Goal: Find specific page/section: Find specific page/section

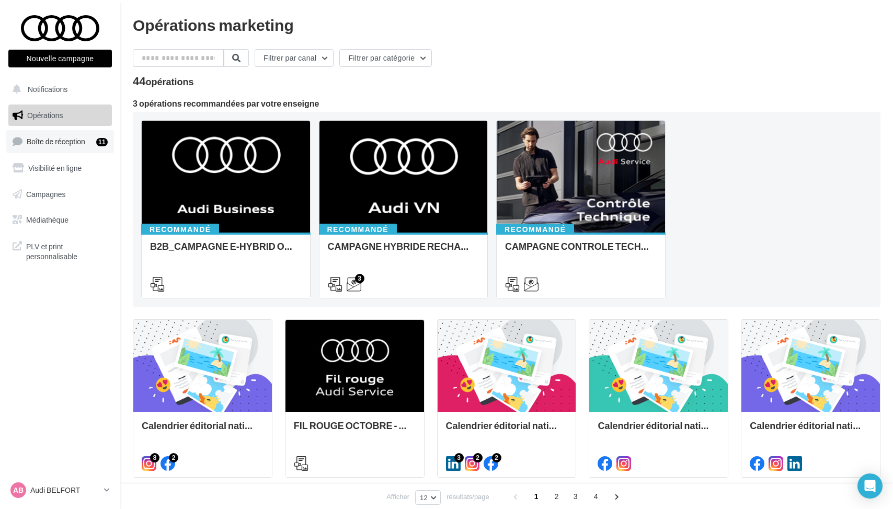
click at [55, 148] on link "Boîte de réception 11" at bounding box center [60, 141] width 108 height 22
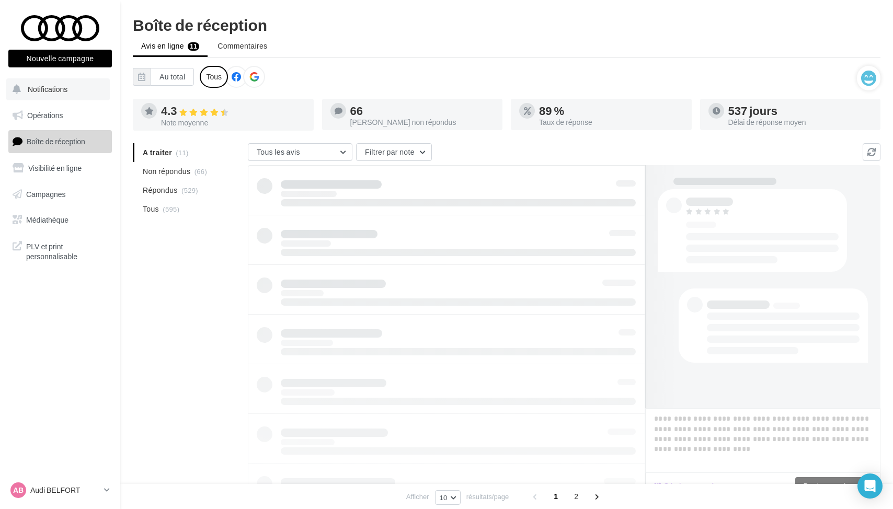
click at [68, 85] on button "Notifications" at bounding box center [57, 89] width 103 height 22
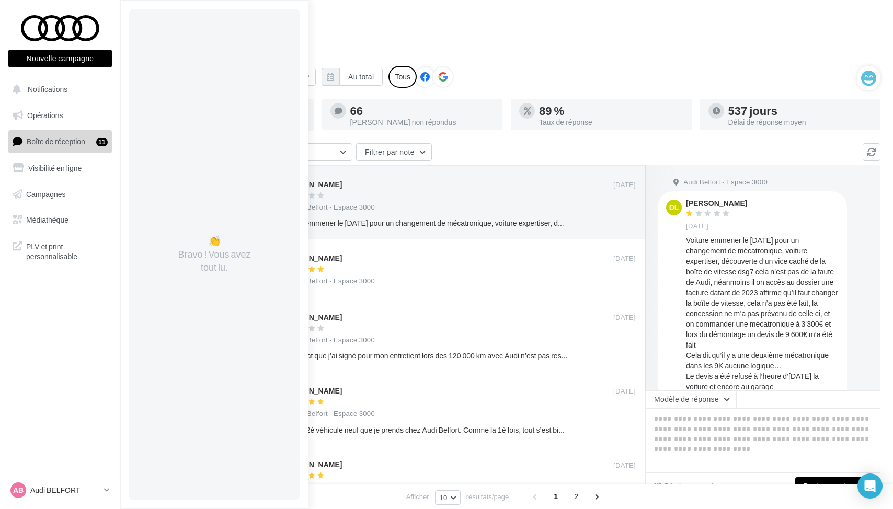
click at [26, 102] on ul "Opérations Boîte de réception 11 Visibilité en ligne Campagnes Médiathèque" at bounding box center [60, 167] width 112 height 135
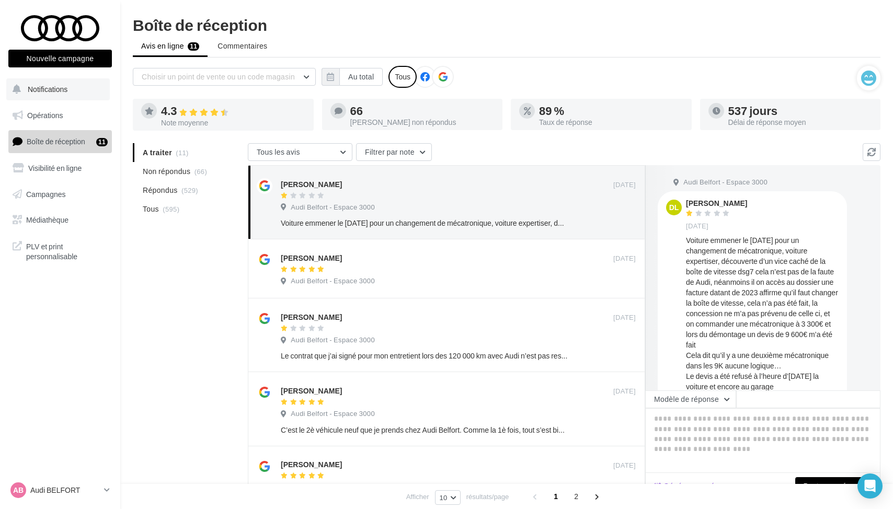
click at [33, 93] on span "Notifications" at bounding box center [48, 89] width 40 height 9
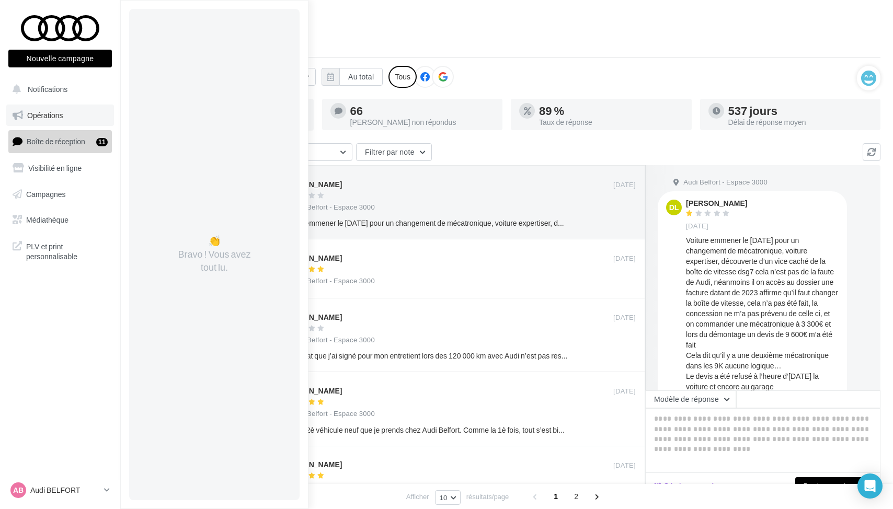
click at [47, 120] on link "Opérations" at bounding box center [60, 116] width 108 height 22
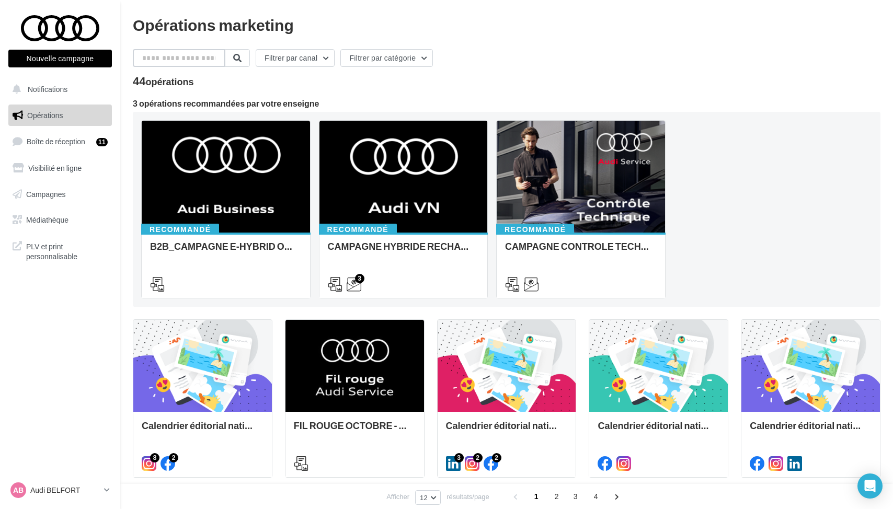
click at [184, 61] on input "text" at bounding box center [179, 58] width 92 height 18
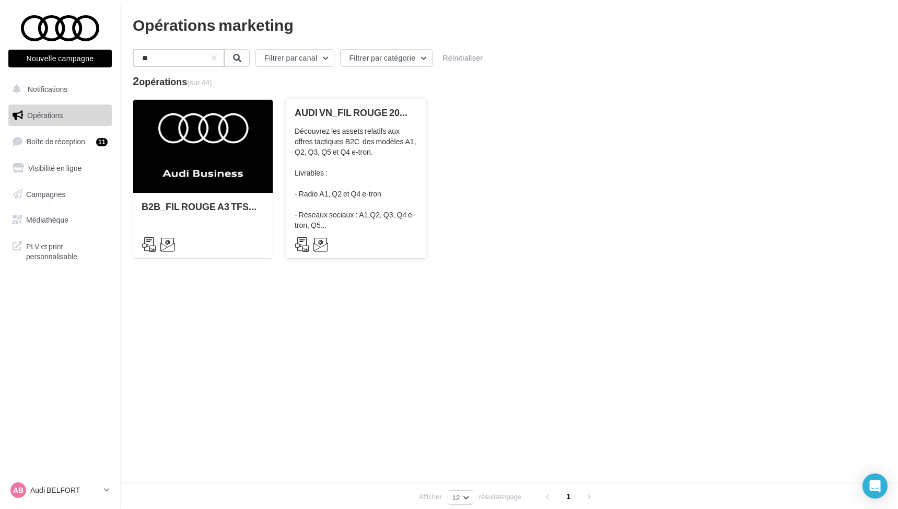
type input "**"
click at [323, 151] on div "Découvrez les assets relatifs aux offres tactiques B2C des modèles A1, Q2, Q3, …" at bounding box center [356, 178] width 123 height 105
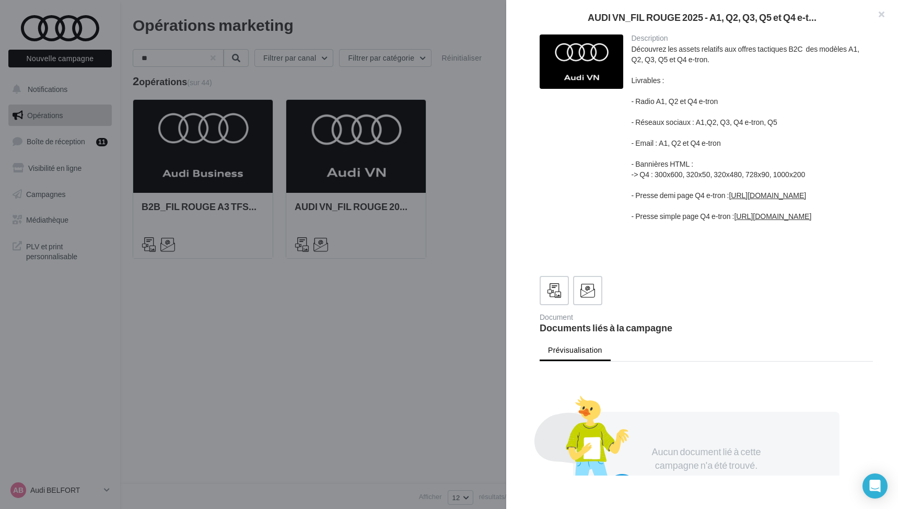
scroll to position [234, 0]
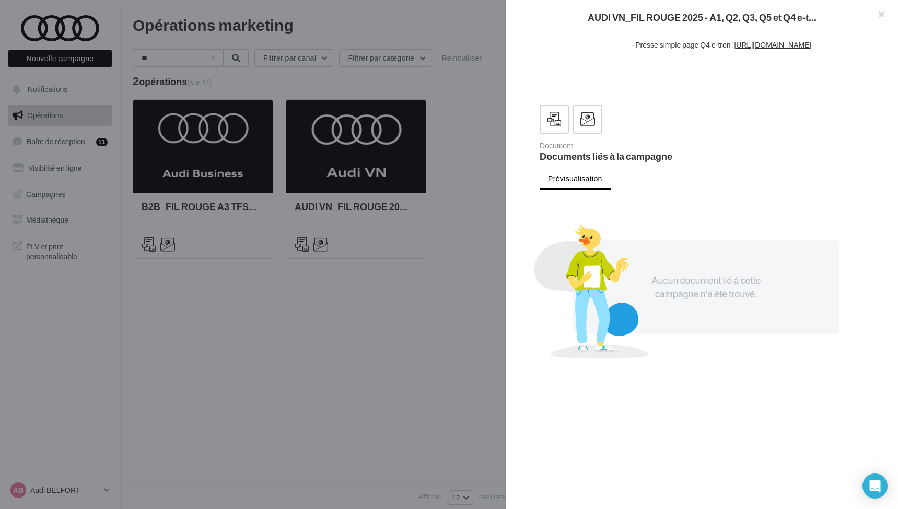
click at [148, 332] on div at bounding box center [449, 254] width 898 height 509
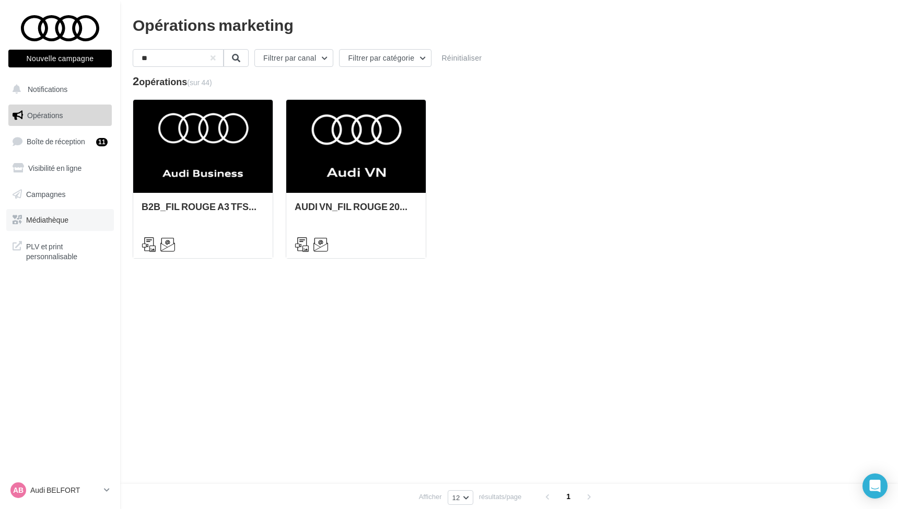
click at [79, 218] on link "Médiathèque" at bounding box center [60, 220] width 108 height 22
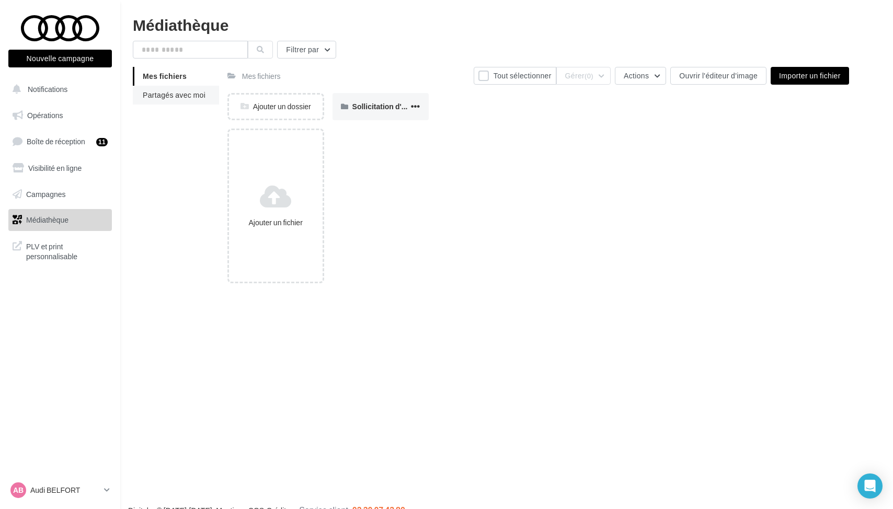
click at [180, 97] on span "Partagés avec moi" at bounding box center [174, 94] width 63 height 9
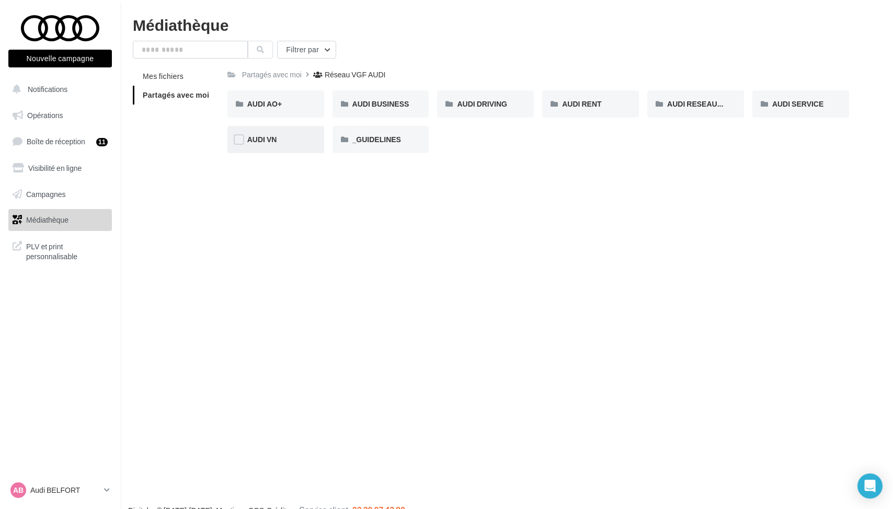
click at [282, 136] on div "AUDI VN" at bounding box center [275, 139] width 57 height 10
click at [30, 109] on link "Opérations" at bounding box center [60, 116] width 108 height 22
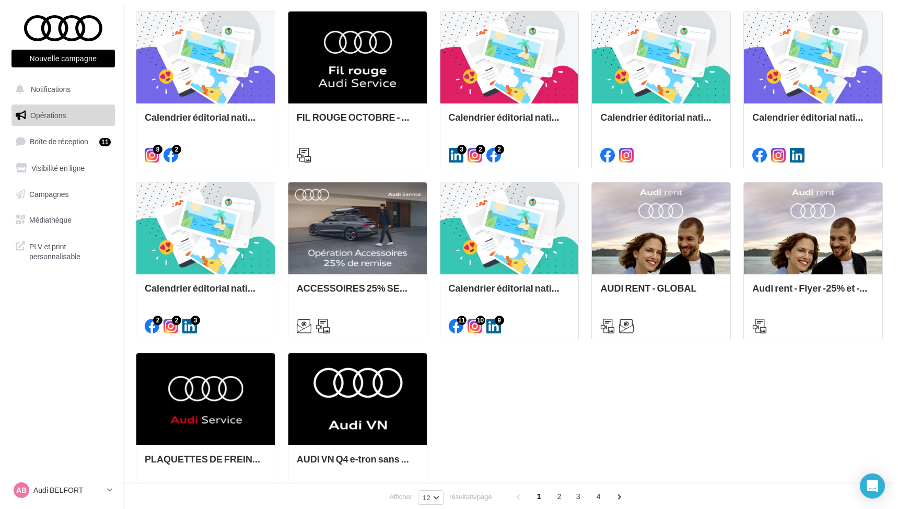
scroll to position [315, 0]
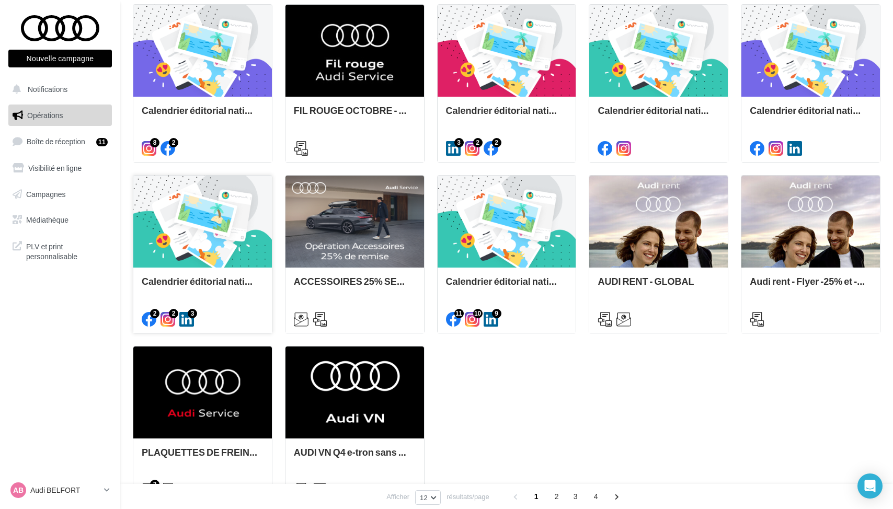
click at [237, 219] on div at bounding box center [202, 222] width 138 height 93
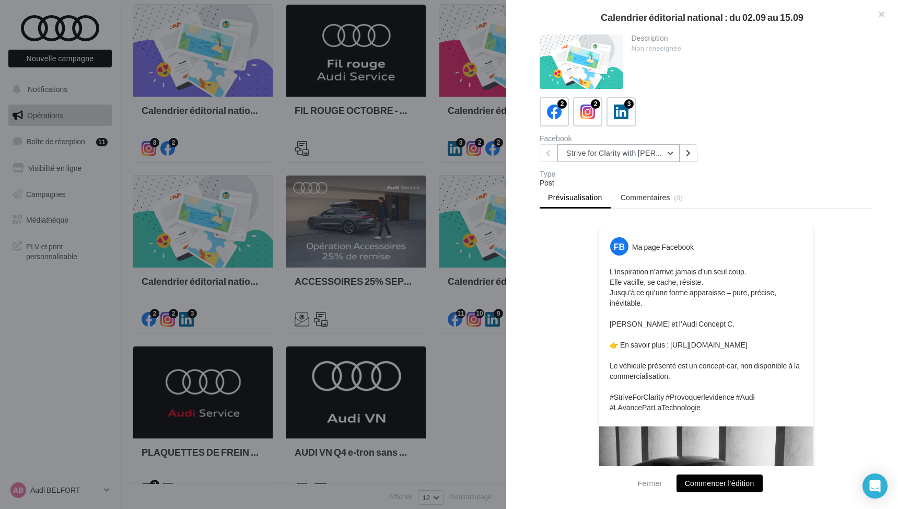
click at [600, 157] on button "Strive for Clarity with [PERSON_NAME] | Gallery 3" at bounding box center [619, 153] width 122 height 18
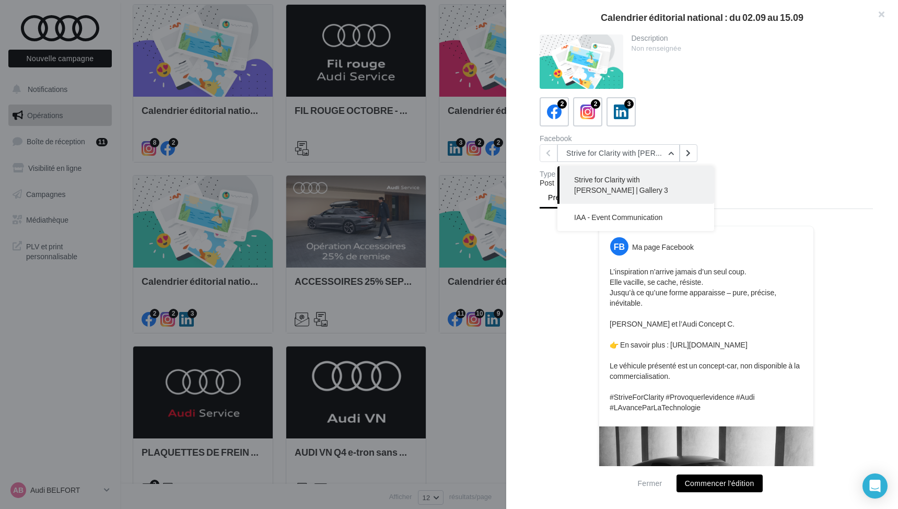
click at [440, 266] on div at bounding box center [449, 254] width 898 height 509
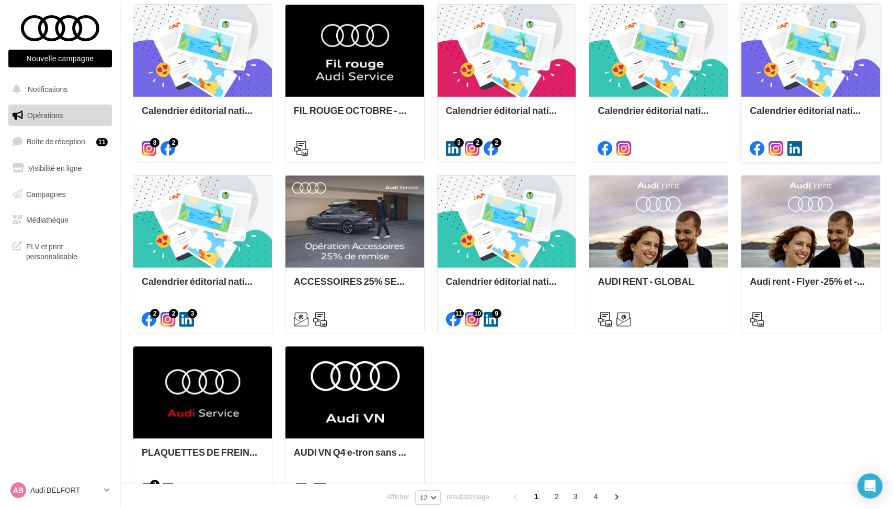
click at [787, 90] on div at bounding box center [810, 51] width 138 height 93
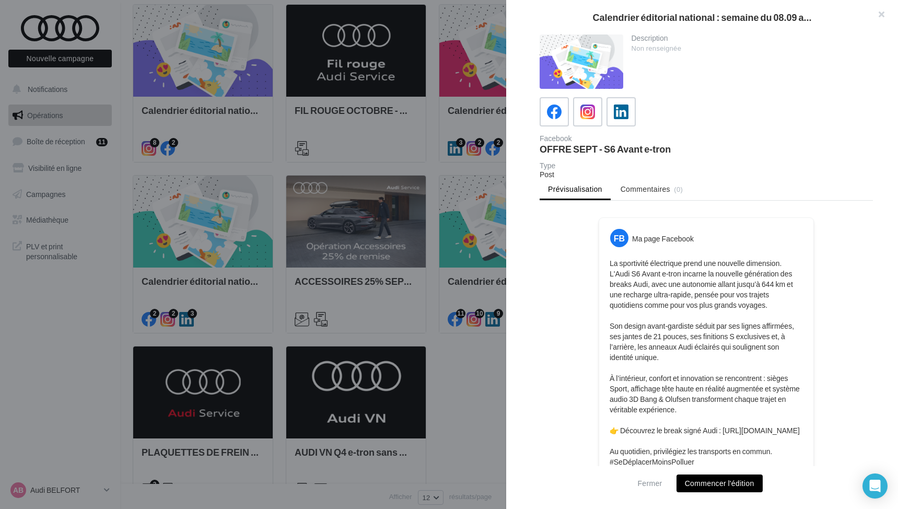
click at [434, 186] on div at bounding box center [449, 254] width 898 height 509
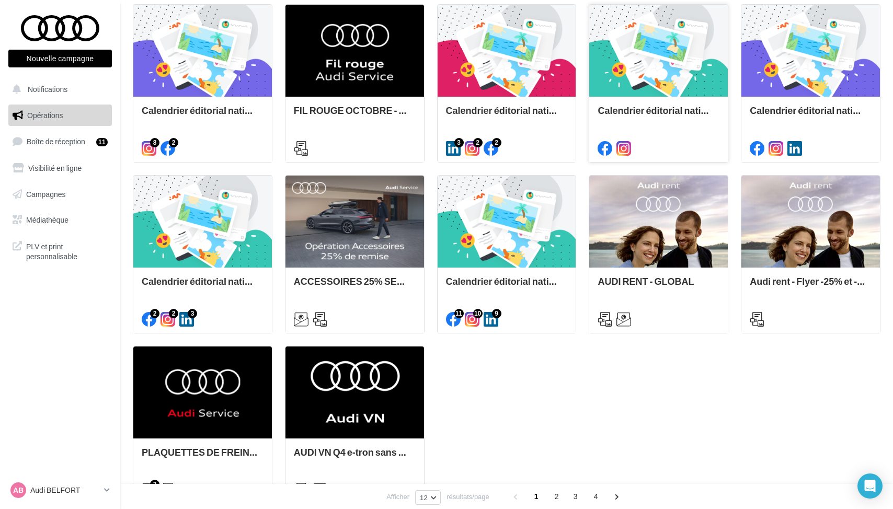
click at [655, 45] on div at bounding box center [658, 51] width 138 height 93
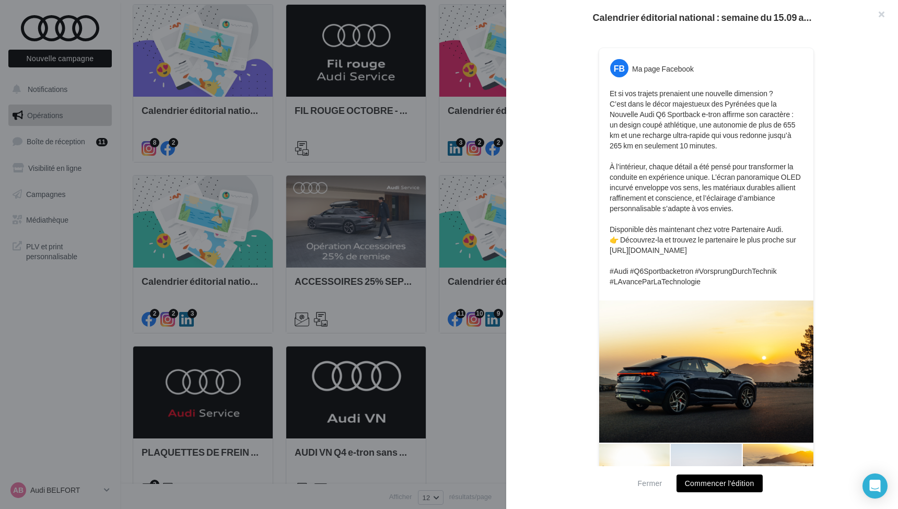
scroll to position [223, 0]
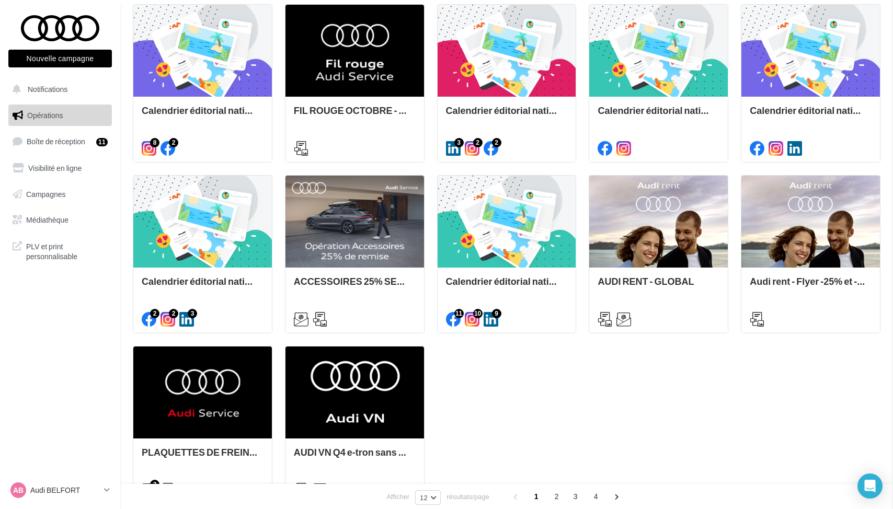
drag, startPoint x: 438, startPoint y: 265, endPoint x: 442, endPoint y: 260, distance: 6.7
click at [552, 73] on div at bounding box center [506, 51] width 138 height 93
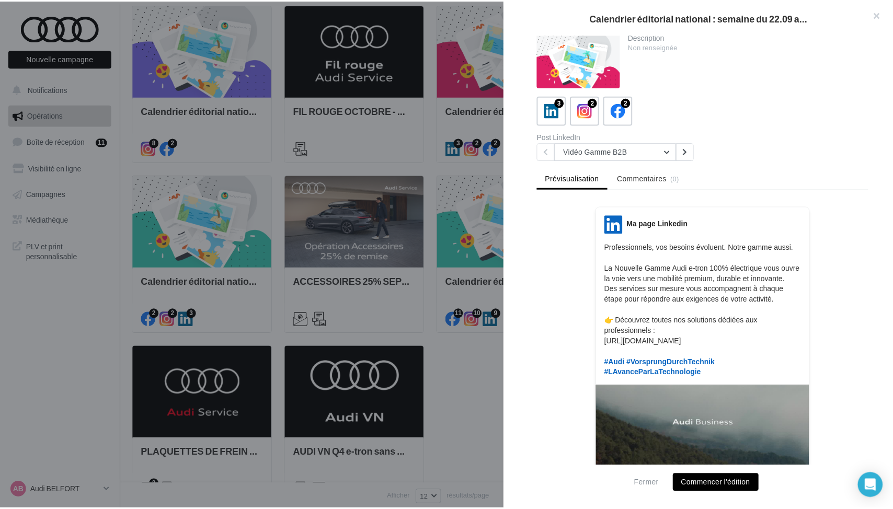
scroll to position [0, 0]
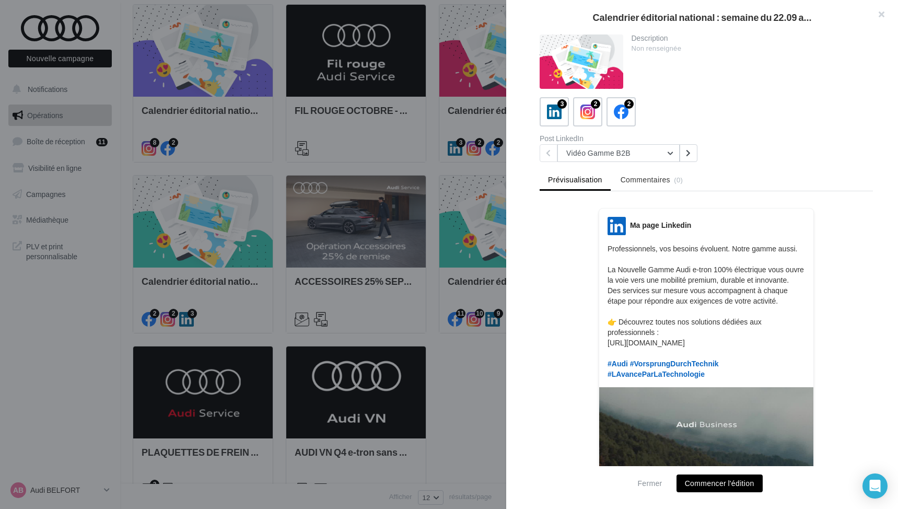
click at [325, 197] on div at bounding box center [449, 254] width 898 height 509
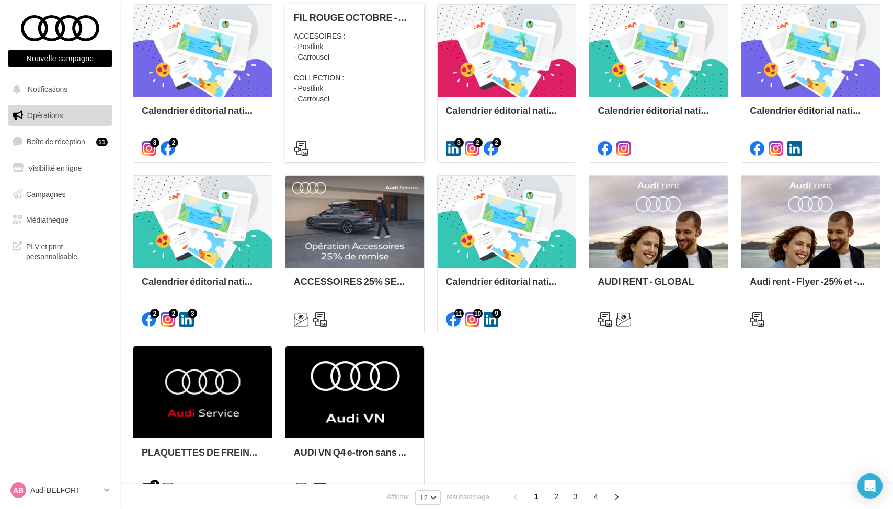
click at [385, 104] on div "FIL ROUGE OCTOBRE - AUDI SERVICE ACCESOIRES : - Postlink - Carrousel COLLECTION…" at bounding box center [355, 82] width 122 height 141
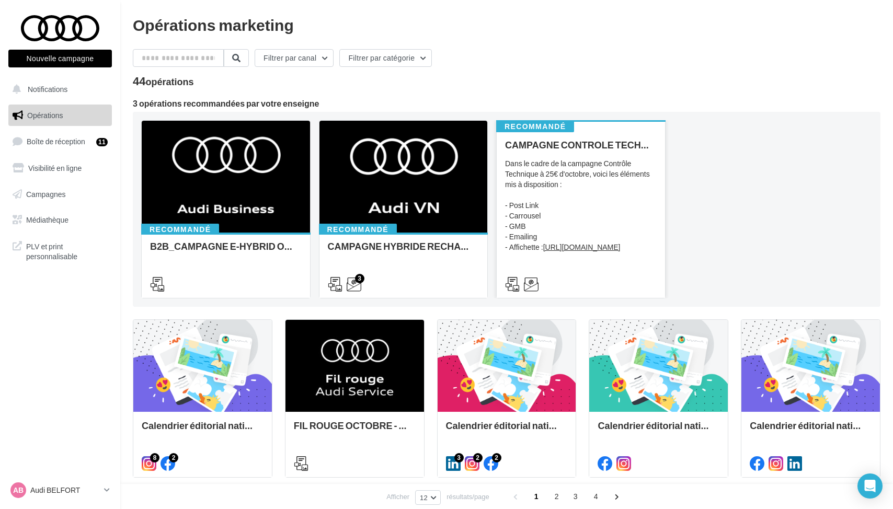
click at [600, 204] on div "Dans le cadre de la campagne Contrôle Technique à 25€ d'octobre, voici les élém…" at bounding box center [581, 210] width 152 height 105
